Goal: Task Accomplishment & Management: Complete application form

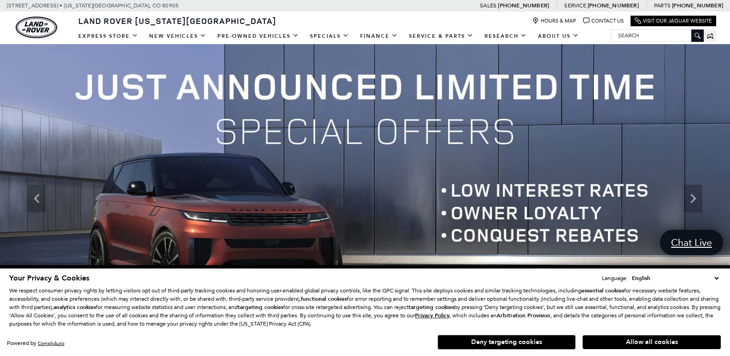
click at [583, 17] on link "Contact Us" at bounding box center [603, 20] width 41 height 7
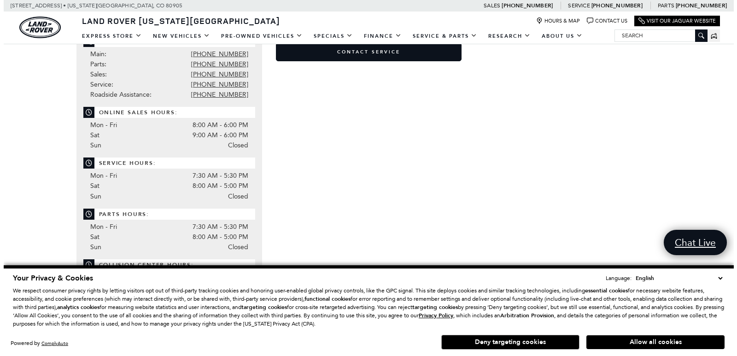
scroll to position [64, 0]
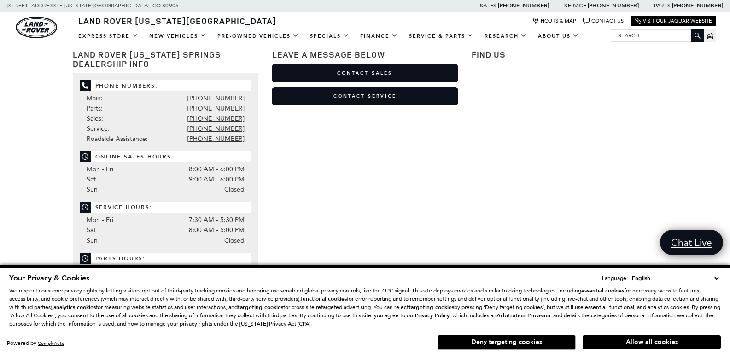
click at [390, 64] on div "Leave a Message Below Contact Sales Contact Service First Name * Last Name * Em…" at bounding box center [364, 78] width 199 height 74
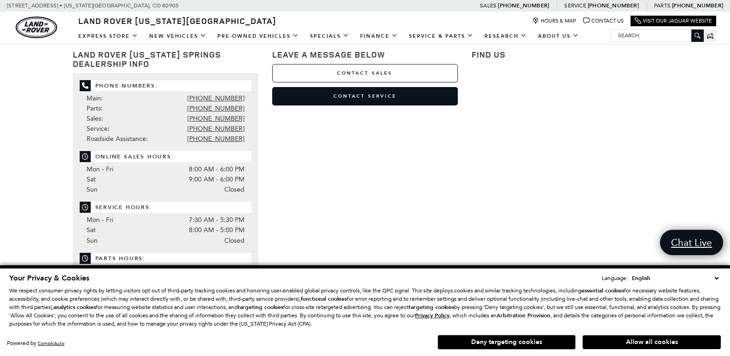
click at [381, 70] on link "Contact Sales" at bounding box center [365, 73] width 186 height 18
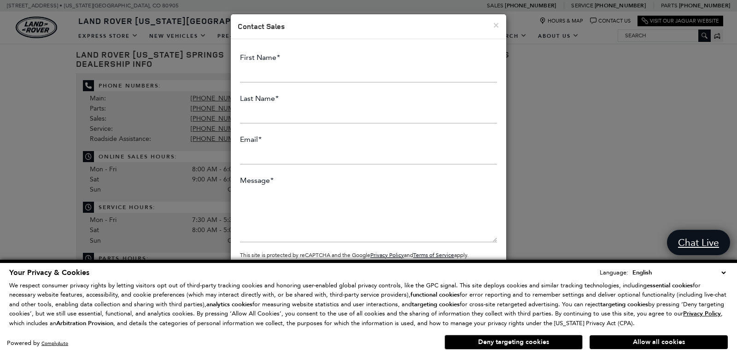
click at [294, 87] on p "This site is protected by reCAPTCHA and the Google Privacy Policy and Terms of …" at bounding box center [368, 153] width 257 height 210
click at [292, 73] on input "First Name *" at bounding box center [368, 73] width 257 height 18
type input "David"
type input "Bennett"
type input "Davidbennett@wikithinkers.org"
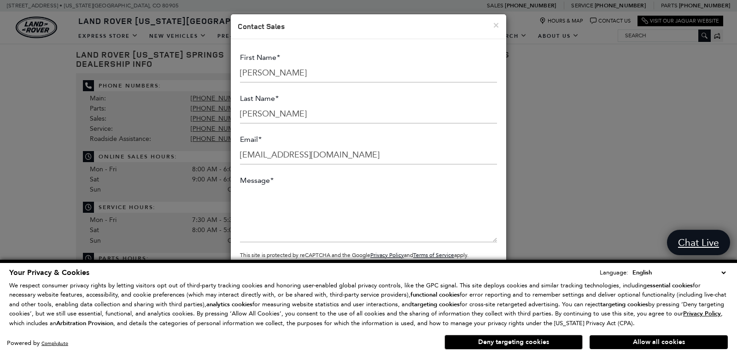
paste textarea "Wikipedia is considered to be the World’s most significant tool for reference m…"
click at [278, 204] on textarea "Message *" at bounding box center [368, 214] width 257 height 55
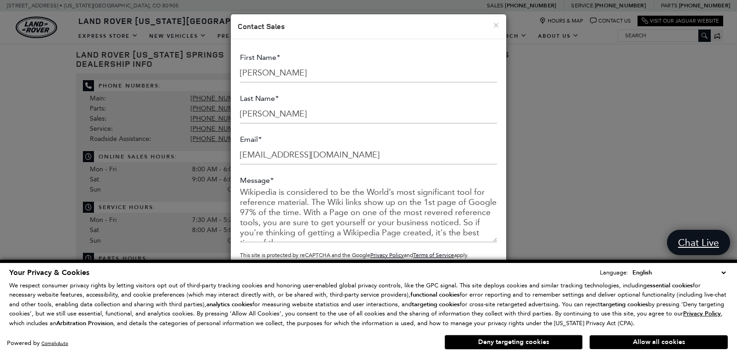
scroll to position [117, 0]
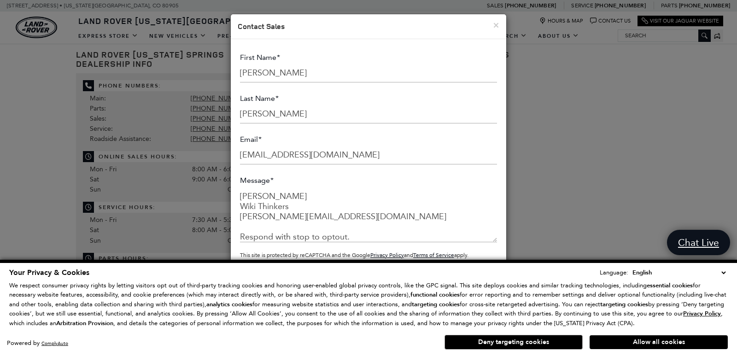
type textarea "Wikipedia is considered to be the World’s most significant tool for reference m…"
click at [609, 338] on button "Allow all cookies" at bounding box center [658, 342] width 138 height 14
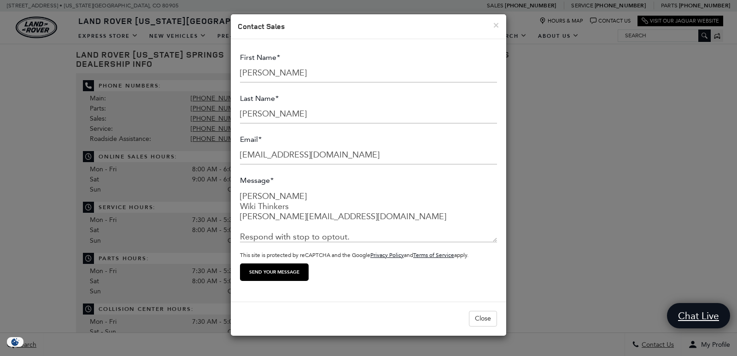
click at [290, 270] on input "Send your message" at bounding box center [274, 271] width 69 height 17
